Goal: Transaction & Acquisition: Purchase product/service

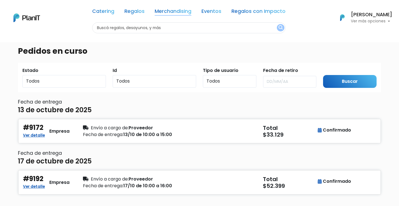
click at [178, 9] on link "Merchandising" at bounding box center [173, 12] width 37 height 7
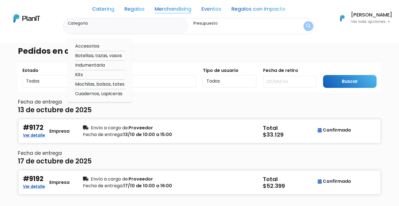
click at [136, 7] on link "Regalos" at bounding box center [134, 10] width 20 height 7
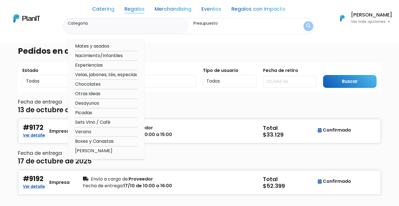
click at [98, 44] on option "Mates y asados" at bounding box center [106, 46] width 63 height 7
type input "Mates y asados"
type input "$0 - $1000"
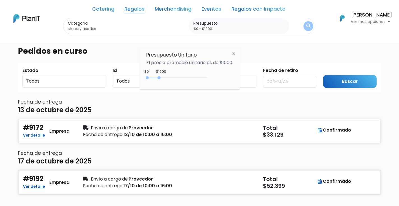
click at [131, 8] on link "Regalos" at bounding box center [134, 10] width 20 height 7
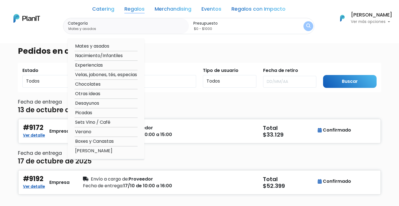
click at [92, 45] on option "Mates y asados" at bounding box center [106, 46] width 63 height 7
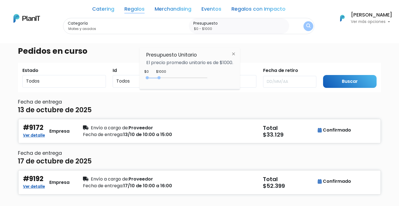
click at [179, 10] on link "Merchandising" at bounding box center [173, 10] width 37 height 7
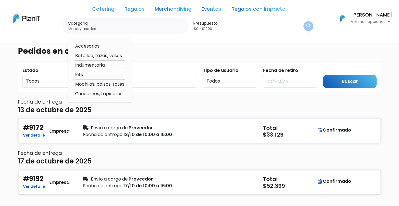
click at [98, 53] on option "Botellaa, tazas, vasos" at bounding box center [100, 55] width 50 height 7
type input "Botellaa, tazas, vasos"
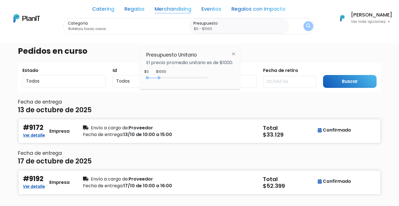
click at [166, 10] on link "Merchandising" at bounding box center [173, 10] width 37 height 7
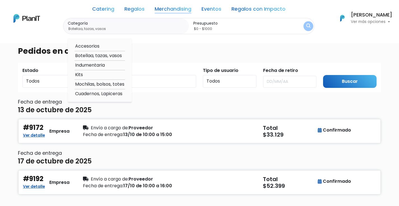
click at [108, 56] on option "Botellaa, tazas, vasos" at bounding box center [100, 55] width 50 height 7
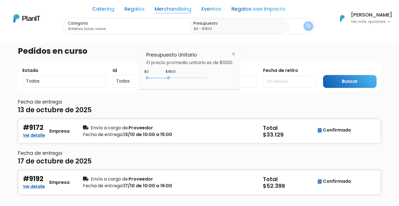
type input "$0 - $1900"
drag, startPoint x: 160, startPoint y: 77, endPoint x: 171, endPoint y: 78, distance: 11.5
click at [170, 78] on div at bounding box center [168, 77] width 3 height 3
click at [310, 25] on img "submit" at bounding box center [308, 27] width 4 height 6
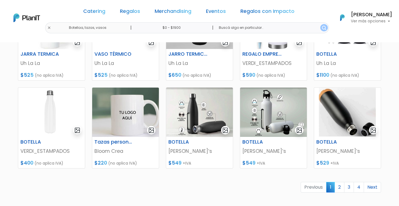
scroll to position [224, 0]
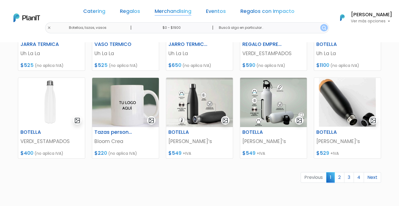
click at [169, 11] on link "Merchandising" at bounding box center [173, 12] width 37 height 7
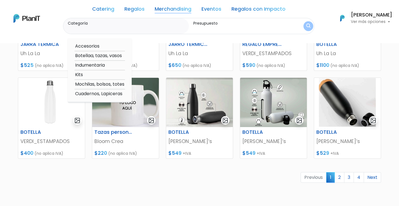
click at [134, 10] on link "Regalos" at bounding box center [134, 10] width 20 height 7
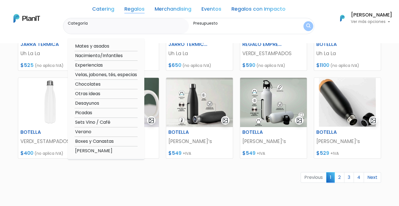
click at [187, 186] on div "Previous 1 2 3 4 Next" at bounding box center [200, 179] width 370 height 15
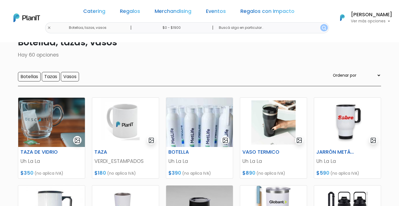
scroll to position [28, 0]
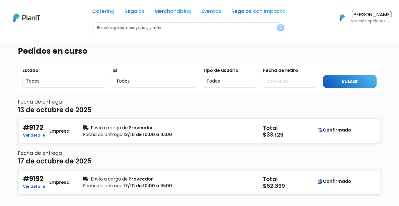
click at [388, 20] on p "Ver más opciones" at bounding box center [371, 21] width 41 height 4
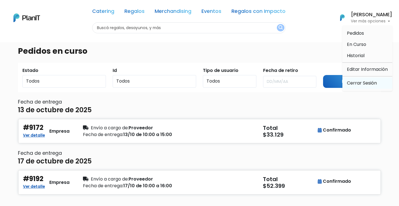
click at [358, 85] on link "Cerrar Sesión" at bounding box center [367, 83] width 50 height 11
